Goal: Task Accomplishment & Management: Complete application form

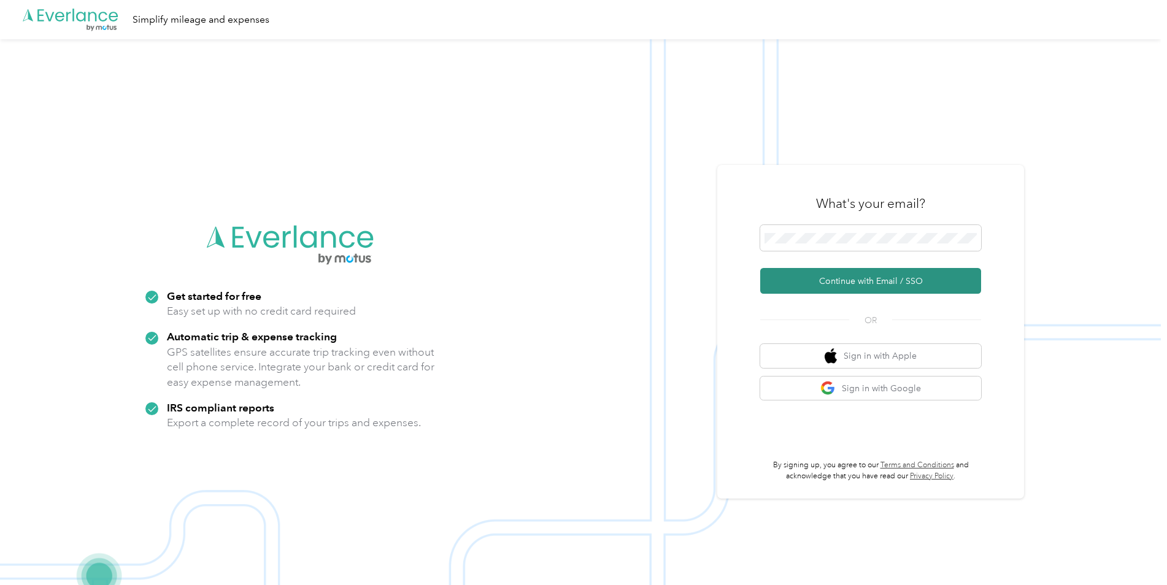
click at [848, 280] on button "Continue with Email / SSO" at bounding box center [870, 281] width 221 height 26
click at [880, 285] on button "Continue with Email / SSO" at bounding box center [870, 281] width 221 height 26
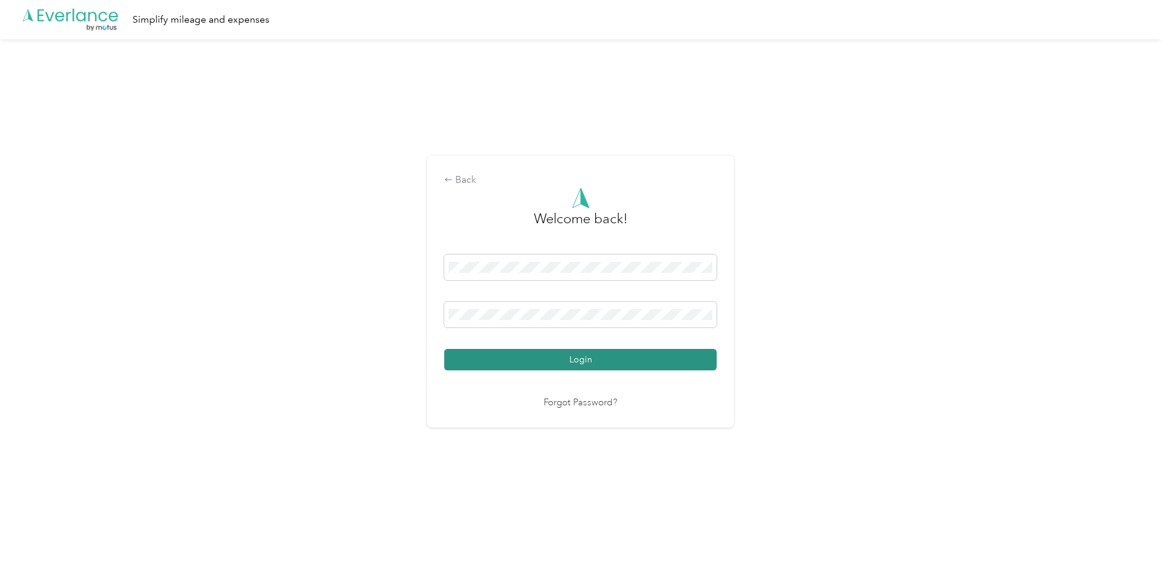
click at [568, 358] on button "Login" at bounding box center [580, 359] width 272 height 21
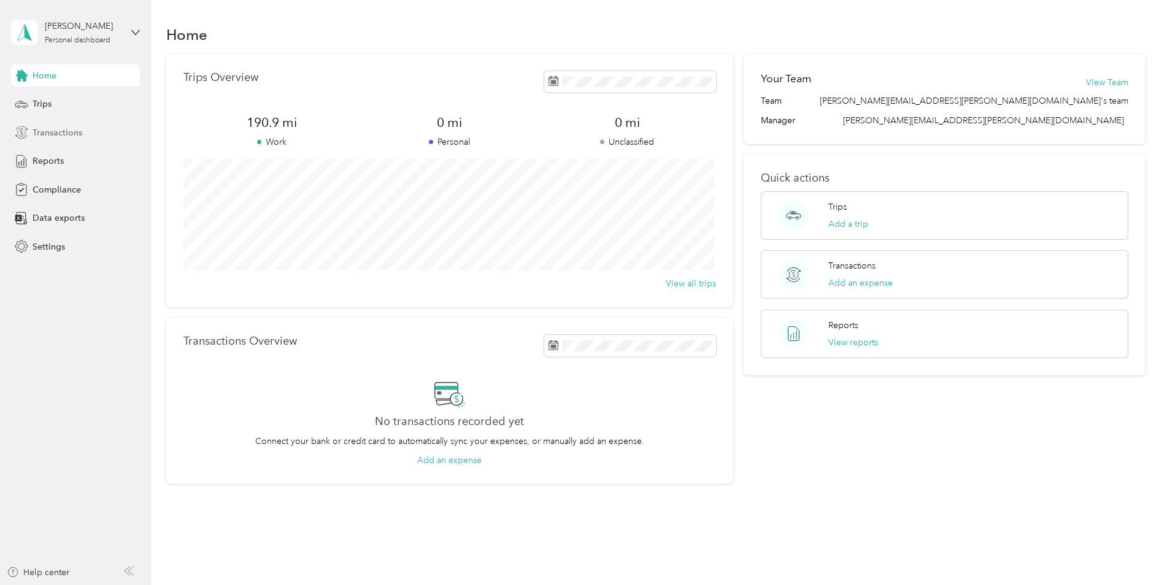
click at [53, 134] on span "Transactions" at bounding box center [58, 132] width 50 height 13
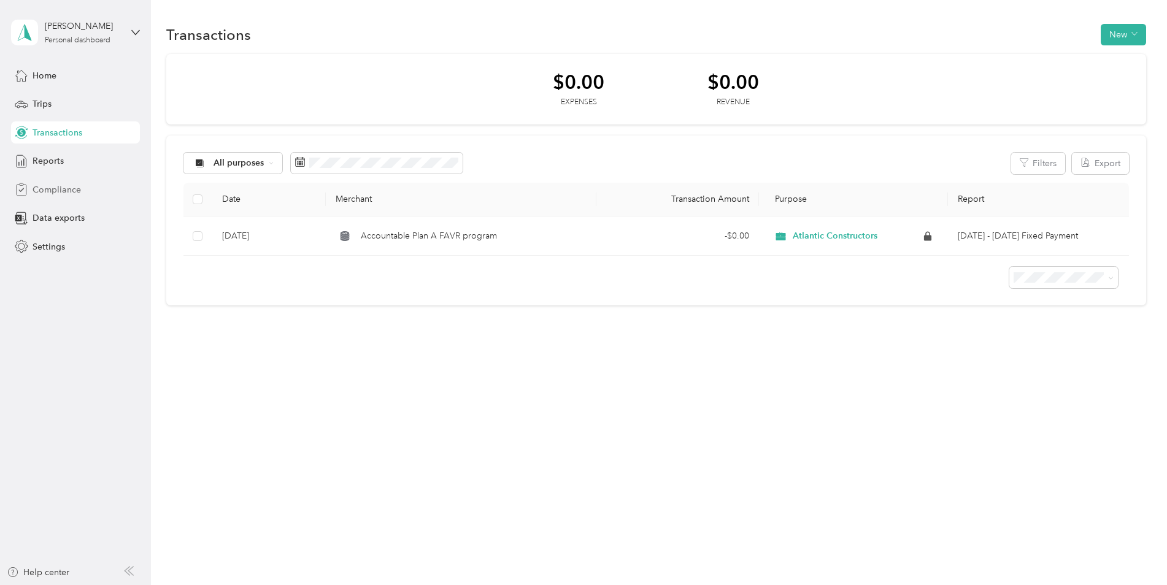
click at [56, 191] on span "Compliance" at bounding box center [57, 189] width 48 height 13
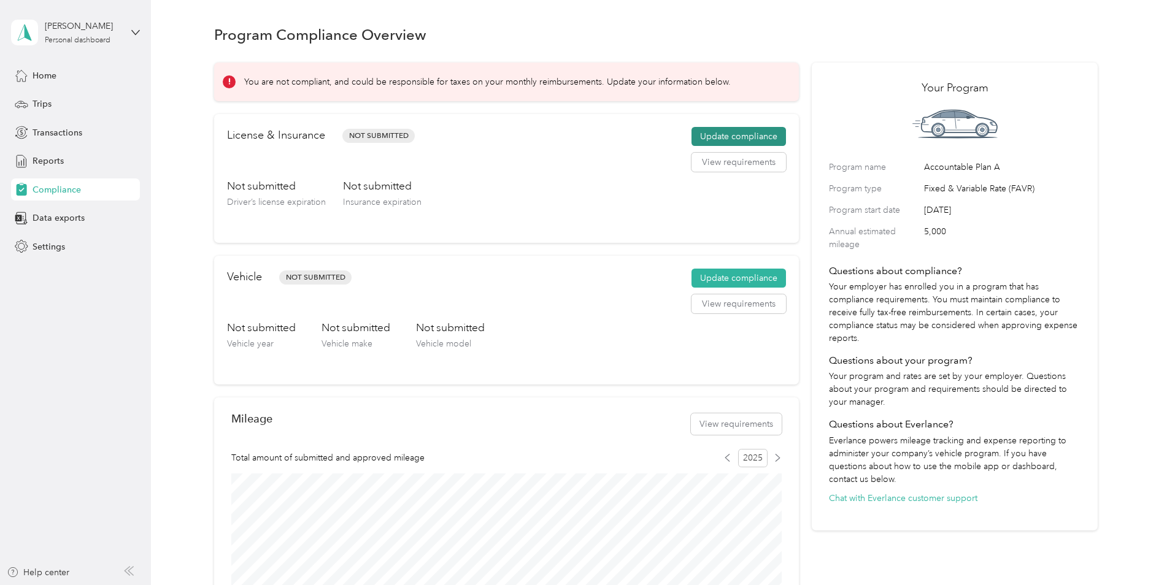
click at [730, 135] on button "Update compliance" at bounding box center [739, 137] width 95 height 20
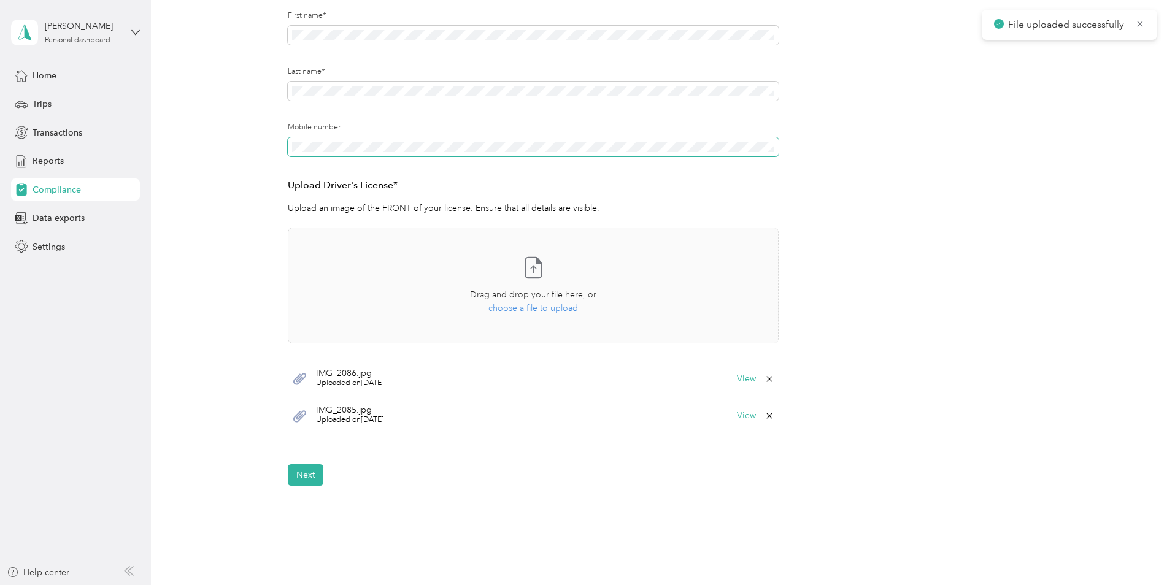
scroll to position [184, 0]
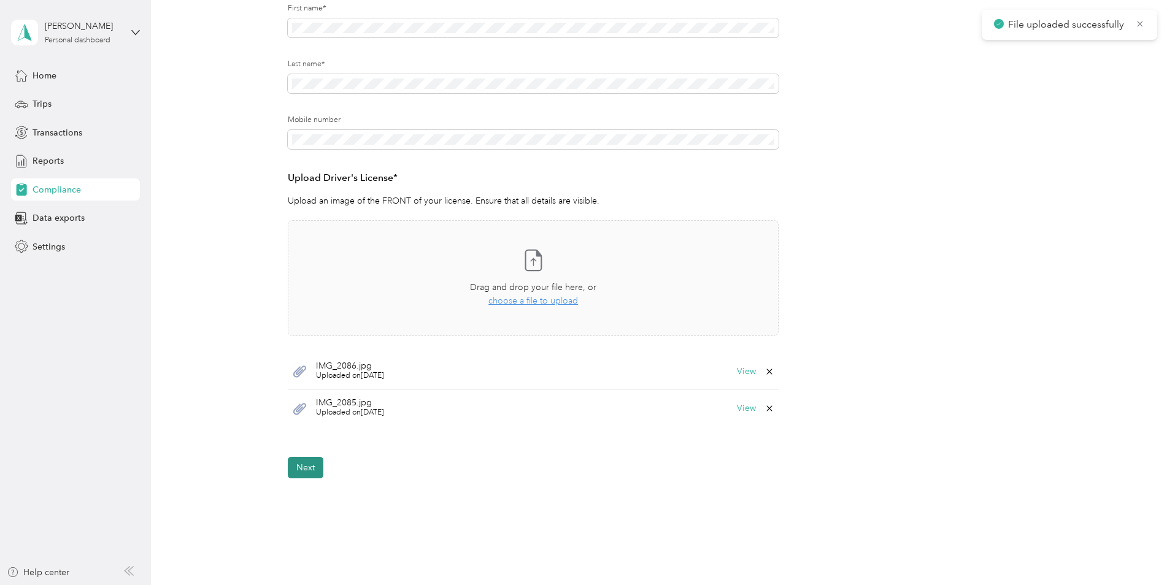
click at [314, 471] on button "Next" at bounding box center [306, 467] width 36 height 21
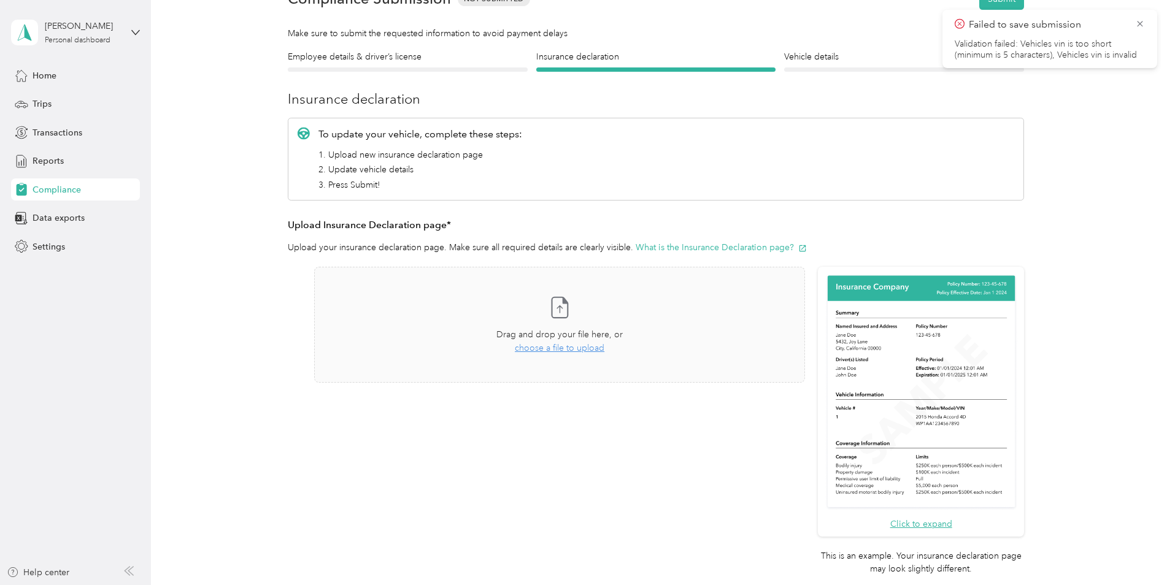
scroll to position [61, 0]
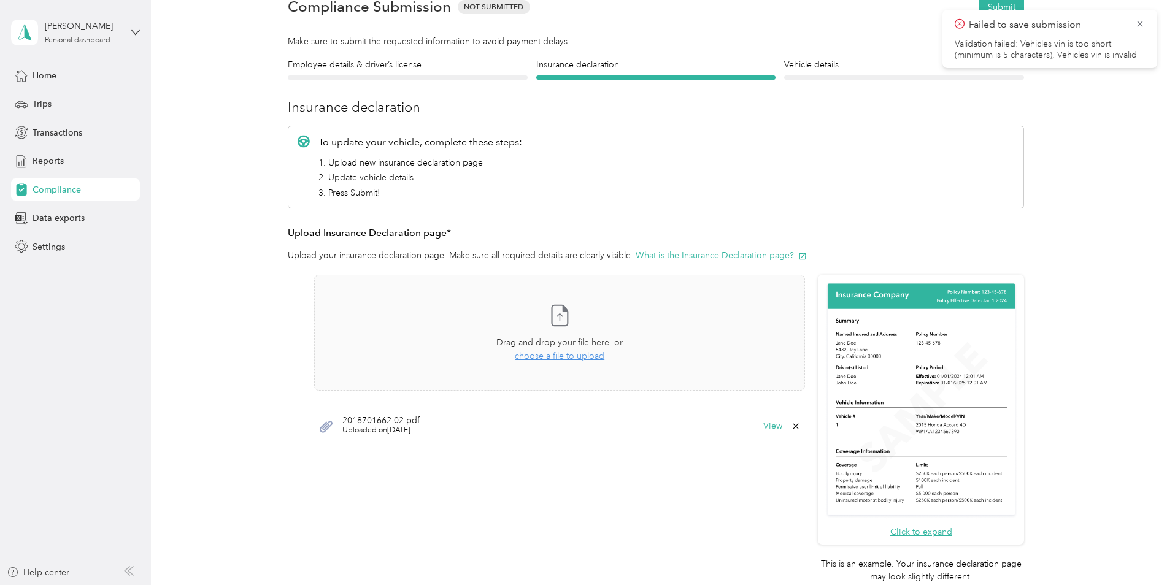
click at [794, 428] on icon at bounding box center [796, 427] width 10 height 10
click at [762, 434] on button "Yes" at bounding box center [764, 435] width 24 height 20
click at [1136, 25] on icon at bounding box center [1140, 23] width 10 height 11
